Goal: Find specific page/section: Find specific page/section

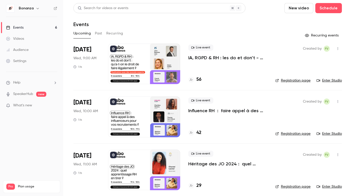
click at [30, 50] on link "Audience" at bounding box center [31, 49] width 63 height 11
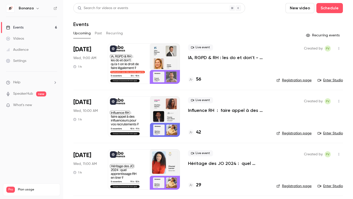
click at [32, 49] on link "Audience" at bounding box center [31, 49] width 63 height 11
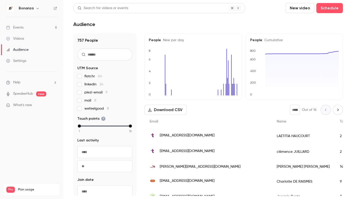
click at [272, 132] on div "LAETITIA HAUCOURT" at bounding box center [303, 136] width 63 height 16
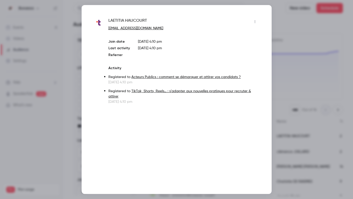
click at [290, 84] on div at bounding box center [176, 99] width 353 height 199
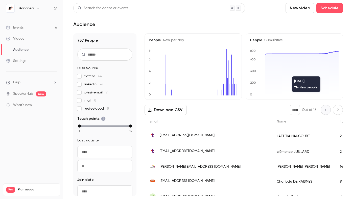
click at [335, 154] on div "2" at bounding box center [350, 152] width 31 height 16
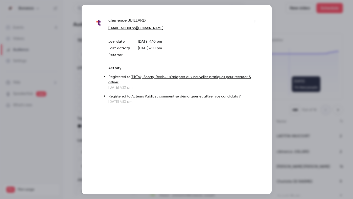
click at [277, 49] on div at bounding box center [176, 99] width 353 height 199
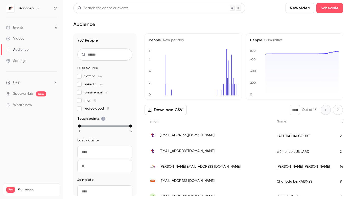
click at [26, 29] on link "Events 6" at bounding box center [31, 27] width 63 height 11
